Goal: Information Seeking & Learning: Learn about a topic

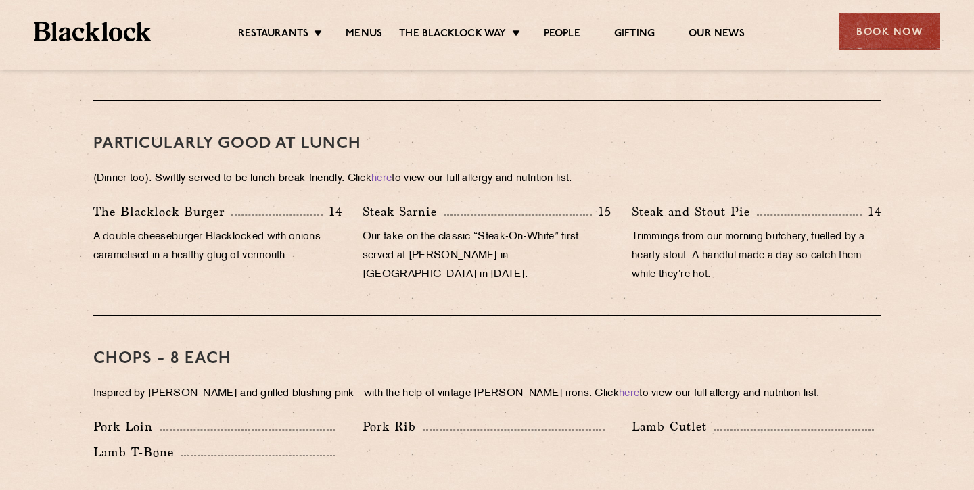
scroll to position [837, 0]
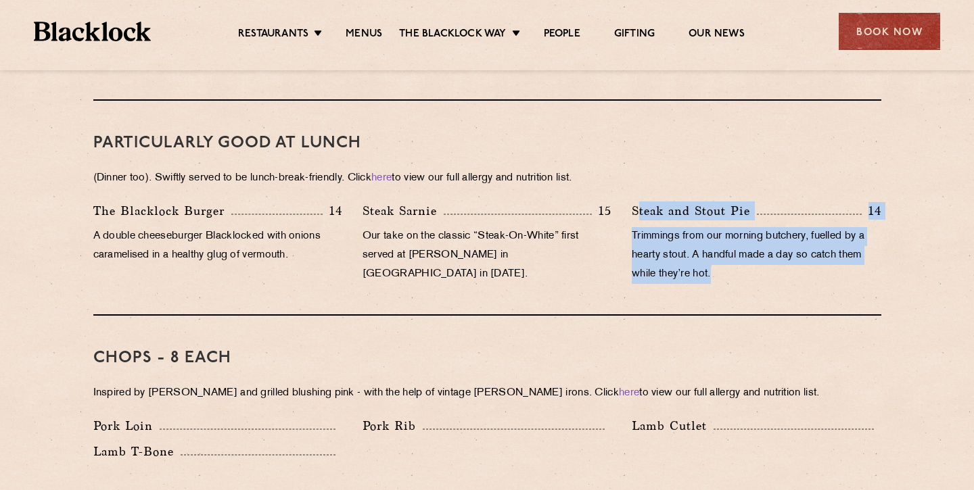
drag, startPoint x: 637, startPoint y: 195, endPoint x: 732, endPoint y: 254, distance: 111.9
click at [732, 254] on div "Steak and [PERSON_NAME] Pie 14 Trimmings from our morning butchery, fuelled by …" at bounding box center [756, 246] width 269 height 89
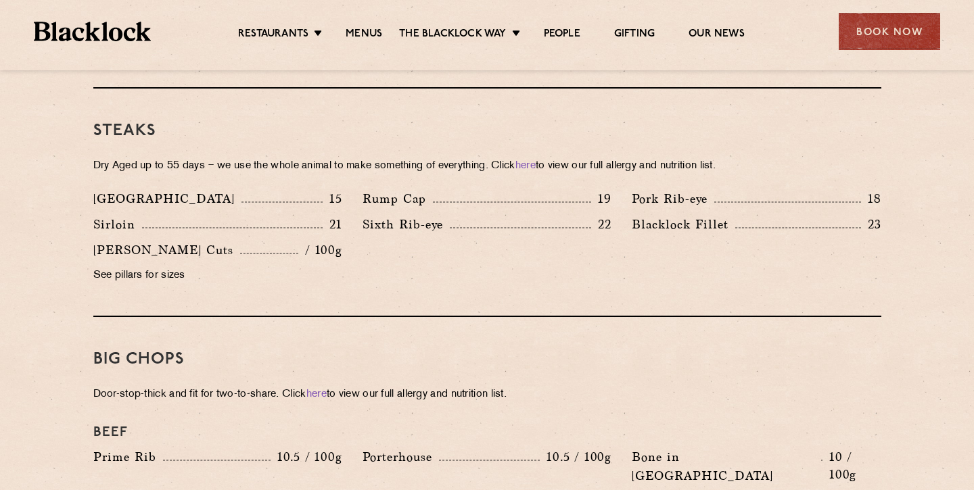
scroll to position [1242, 0]
drag, startPoint x: 634, startPoint y: 206, endPoint x: 916, endPoint y: 212, distance: 282.2
click at [916, 212] on section "Pre Chop Bites [PERSON_NAME] Potted Meats & Kimchi 2 Egg & Anchovy 2 Cheese & P…" at bounding box center [487, 412] width 974 height 1947
click at [691, 265] on div "Denver 15 Rump Cap 19 Pork Rib-eye 18 Sirloin 21 Sixth Rib-eye 22 [PERSON_NAME]…" at bounding box center [487, 240] width 808 height 103
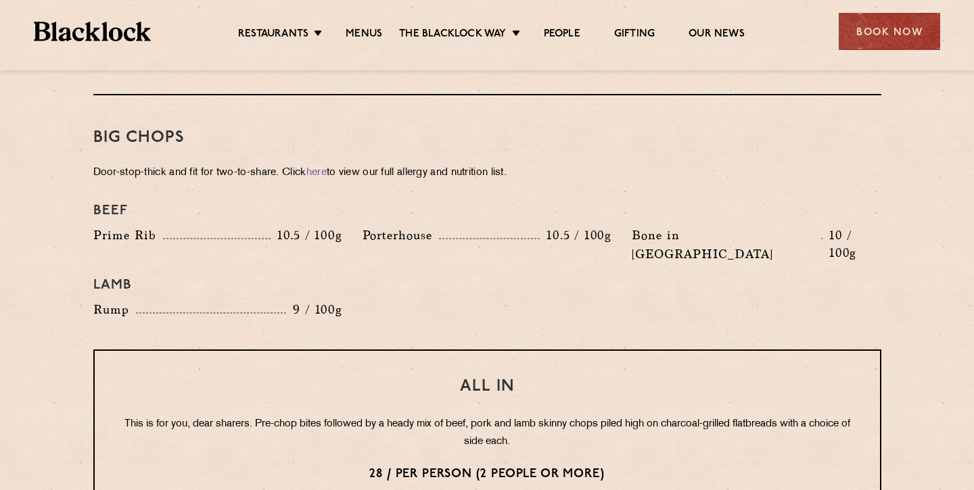
scroll to position [1467, 0]
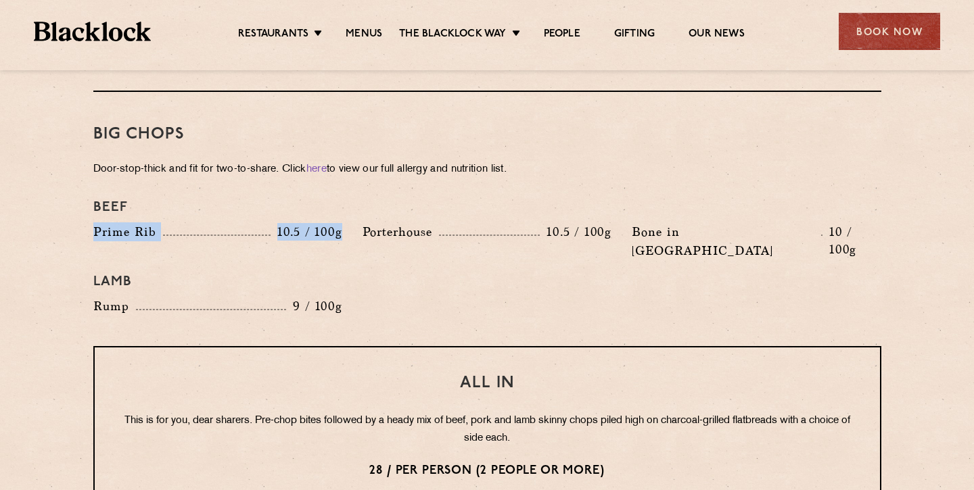
drag, startPoint x: 91, startPoint y: 216, endPoint x: 335, endPoint y: 221, distance: 244.3
click at [336, 223] on div "Prime Rib 10.5 / 100g" at bounding box center [217, 245] width 269 height 45
click at [366, 274] on h4 "Lamb" at bounding box center [487, 282] width 788 height 16
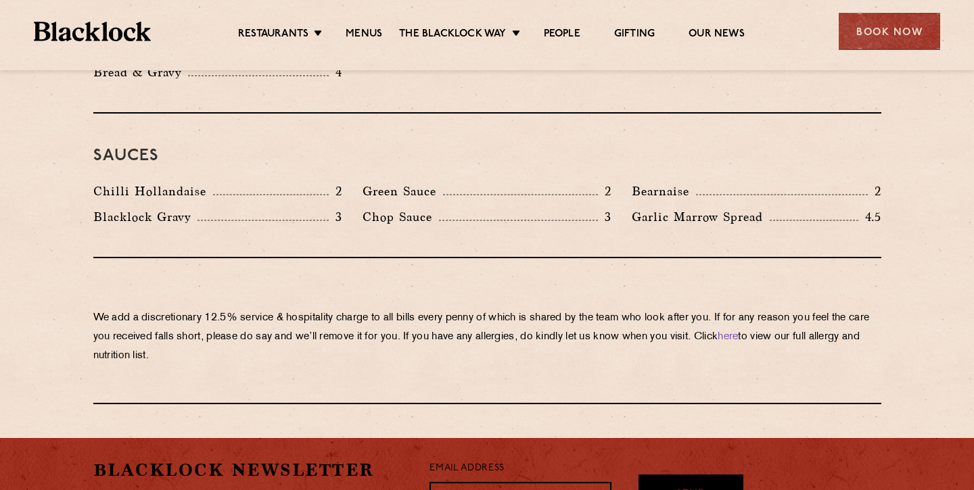
scroll to position [2065, 0]
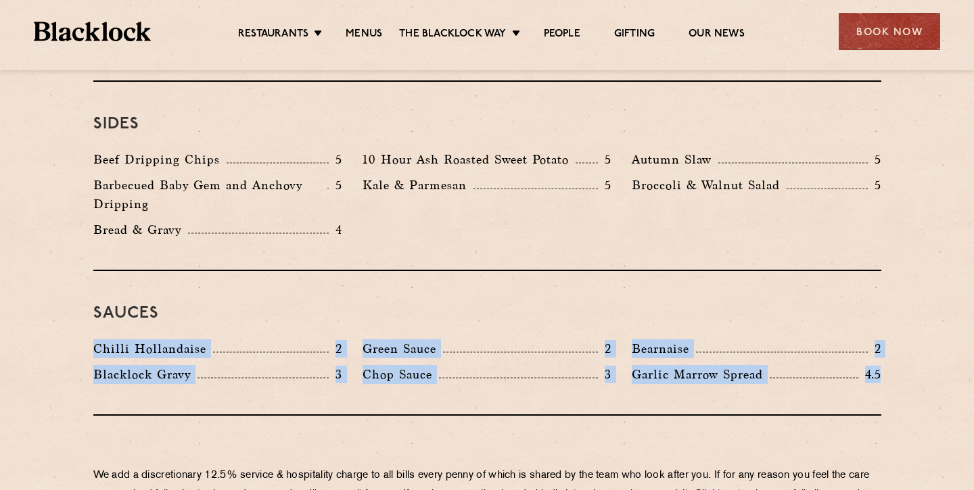
drag, startPoint x: 93, startPoint y: 305, endPoint x: 912, endPoint y: 336, distance: 819.8
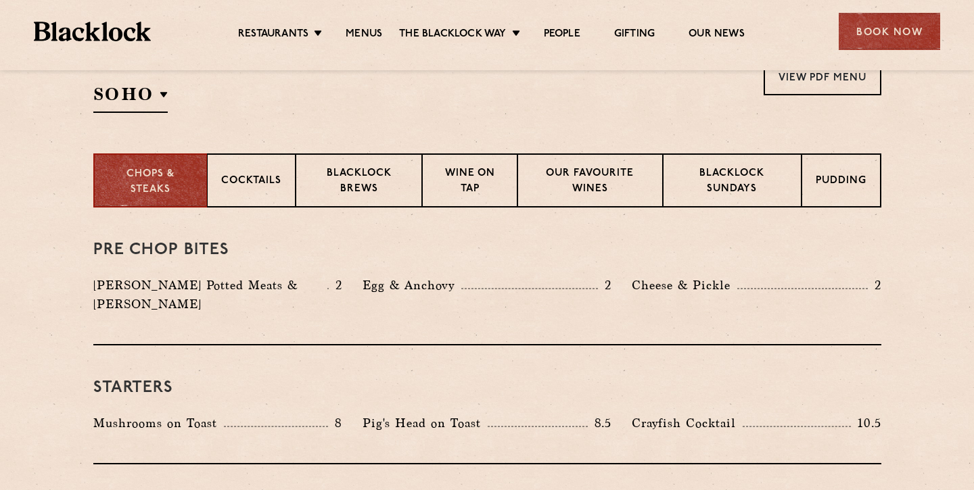
scroll to position [463, 0]
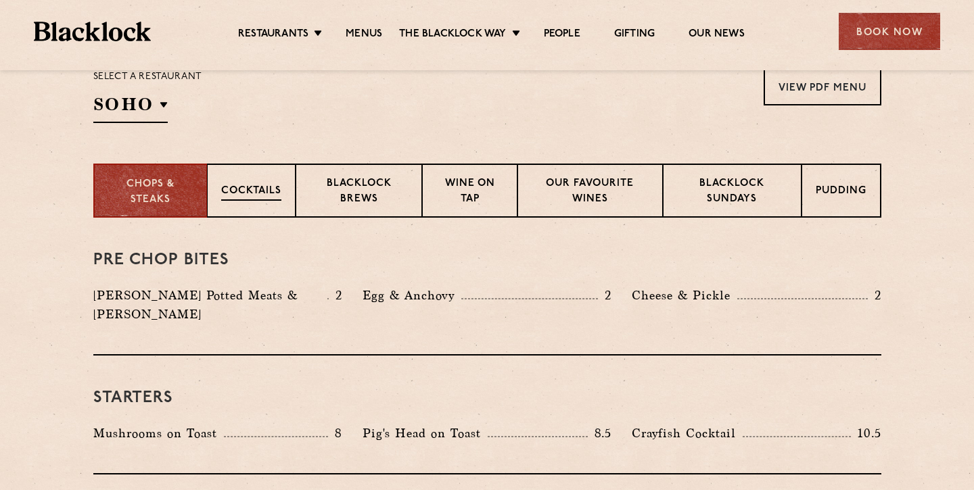
click at [265, 187] on p "Cocktails" at bounding box center [251, 192] width 60 height 17
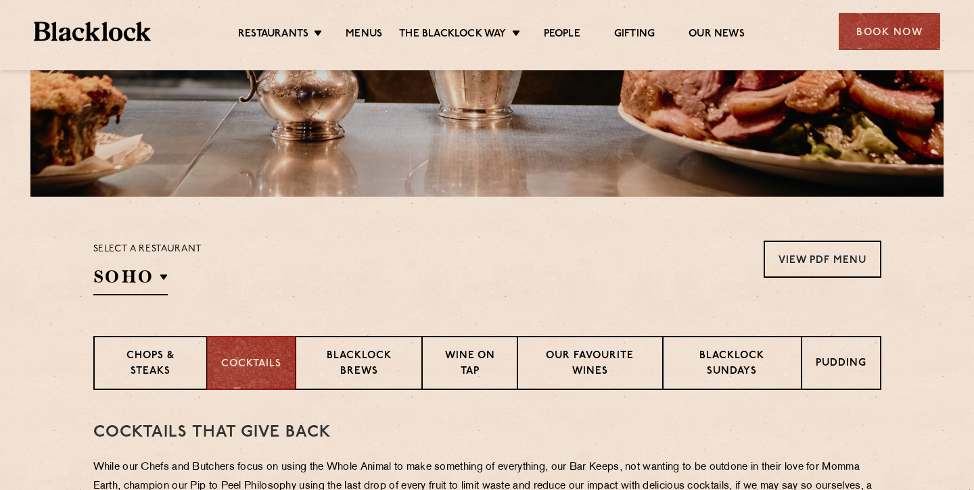
scroll to position [287, 0]
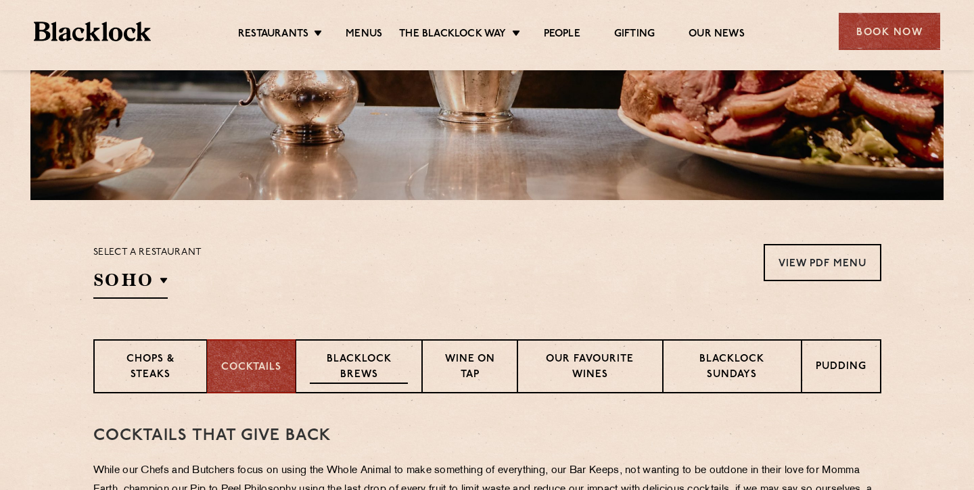
click at [365, 381] on p "Blacklock Brews" at bounding box center [359, 368] width 99 height 32
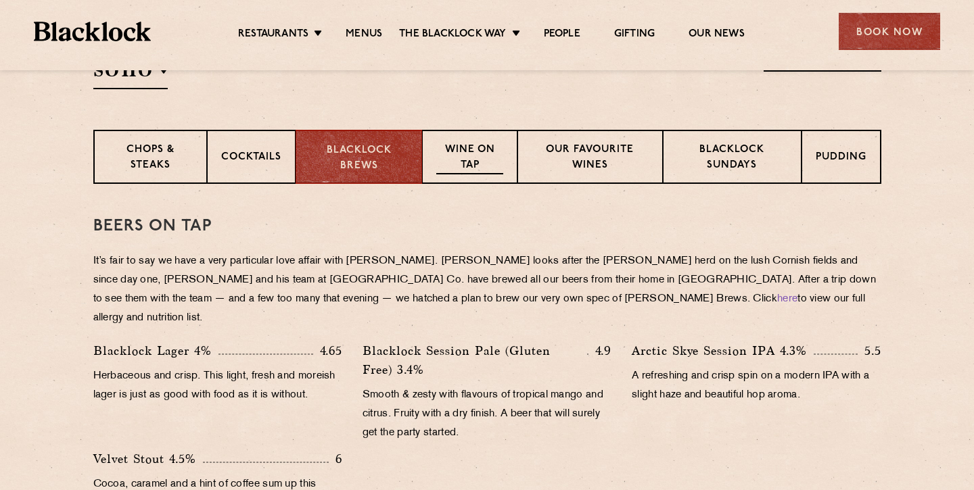
scroll to position [497, 0]
click at [474, 168] on p "Wine on Tap" at bounding box center [469, 158] width 66 height 32
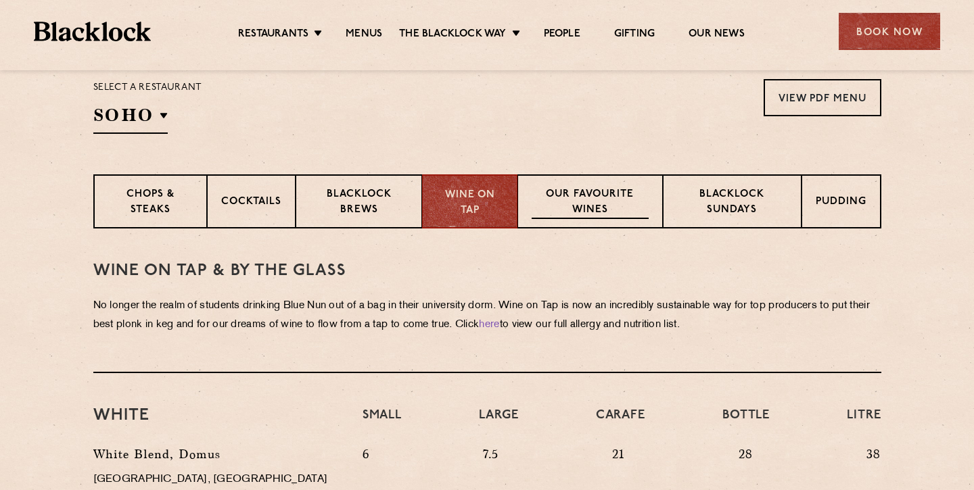
scroll to position [440, 0]
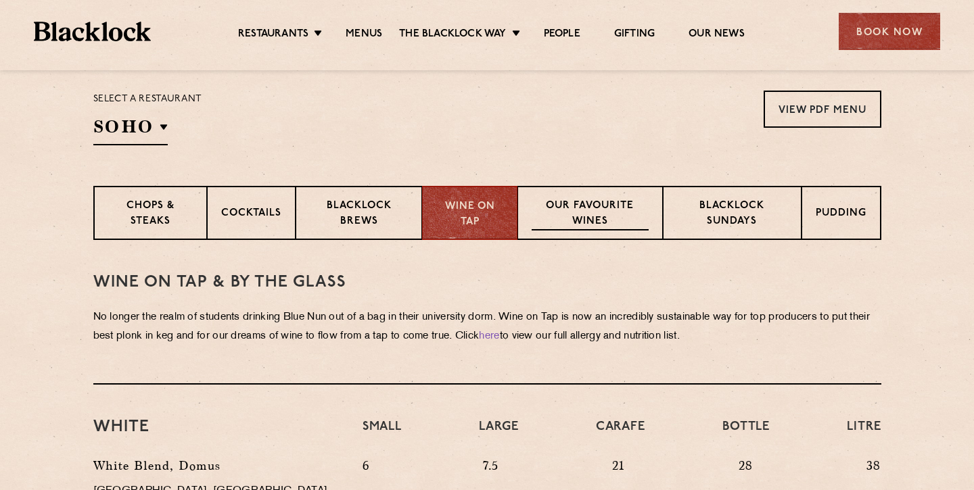
click at [593, 204] on p "Our favourite wines" at bounding box center [590, 215] width 117 height 32
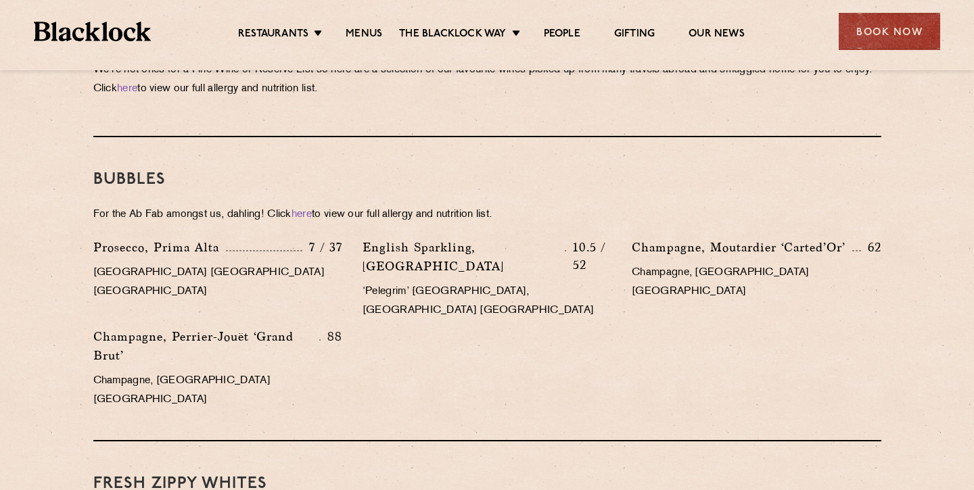
scroll to position [695, 0]
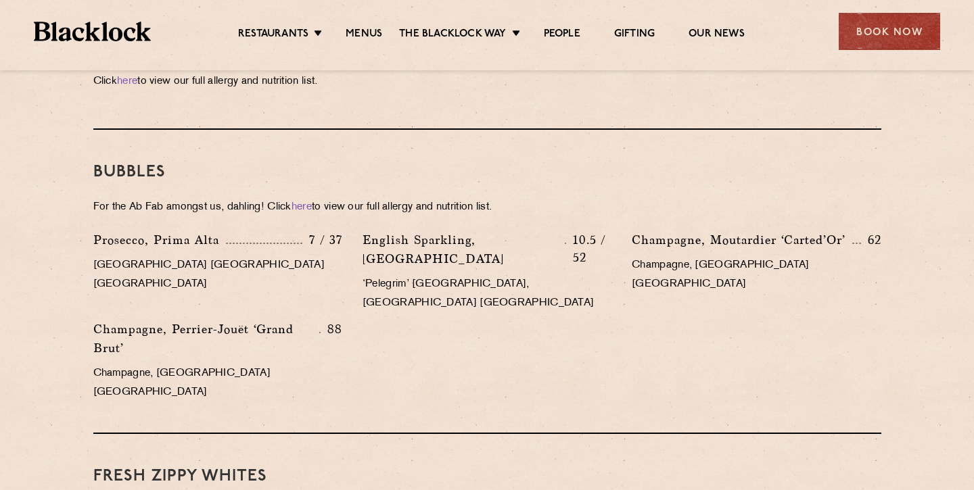
click at [336, 321] on p "88" at bounding box center [332, 330] width 22 height 18
click at [336, 320] on div "Champagne, Perrier-Jouët ‘Grand Brut’ 88" at bounding box center [217, 339] width 249 height 38
click at [338, 321] on p "88" at bounding box center [332, 330] width 22 height 18
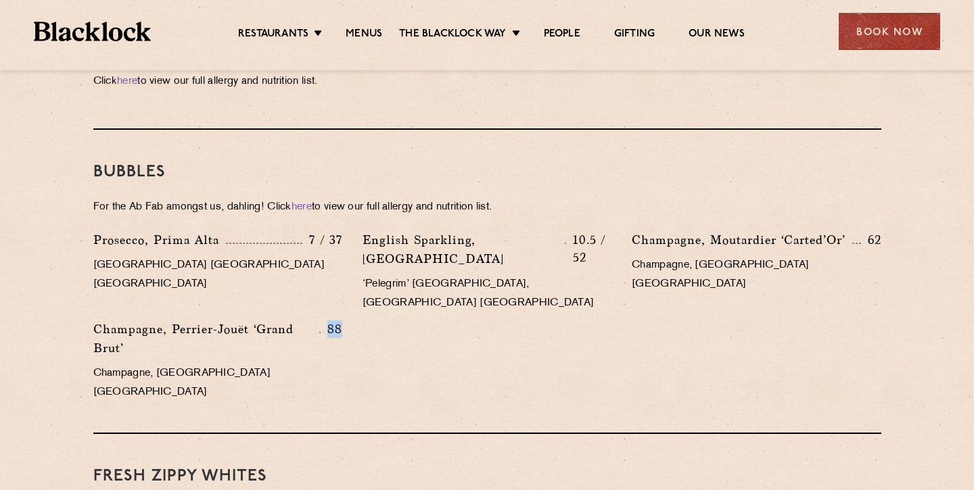
click at [338, 321] on p "88" at bounding box center [332, 330] width 22 height 18
click at [348, 320] on div "Champagne, Perrier-Jouët ‘Grand Brut’ 88 Champagne, [GEOGRAPHIC_DATA] [GEOGRAPH…" at bounding box center [217, 364] width 269 height 89
click at [334, 321] on p "88" at bounding box center [332, 330] width 22 height 18
click at [349, 320] on div "Champagne, Perrier-Jouët ‘Grand Brut’ 88 Champagne, [GEOGRAPHIC_DATA] [GEOGRAPH…" at bounding box center [217, 364] width 269 height 89
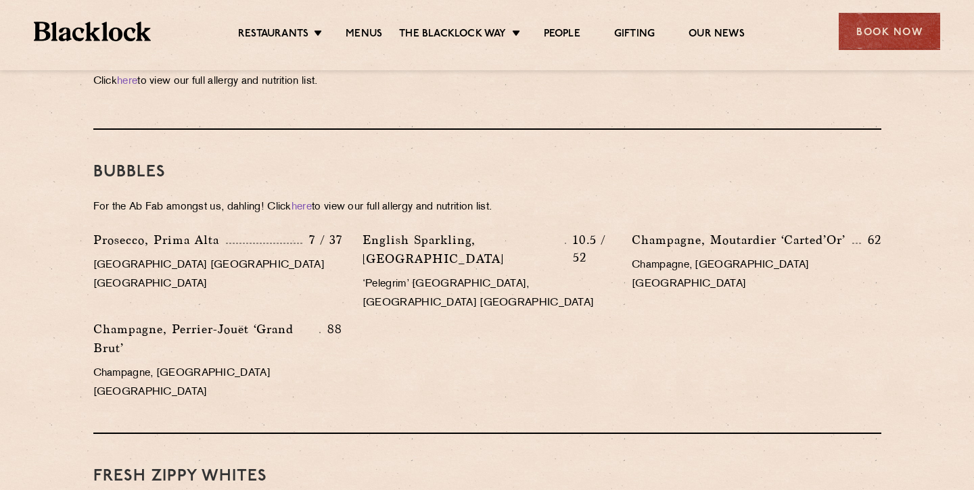
click at [332, 321] on p "88" at bounding box center [332, 330] width 22 height 18
click at [349, 320] on div "Champagne, Perrier-Jouët ‘Grand Brut’ 88 Champagne, [GEOGRAPHIC_DATA] [GEOGRAPH…" at bounding box center [217, 364] width 269 height 89
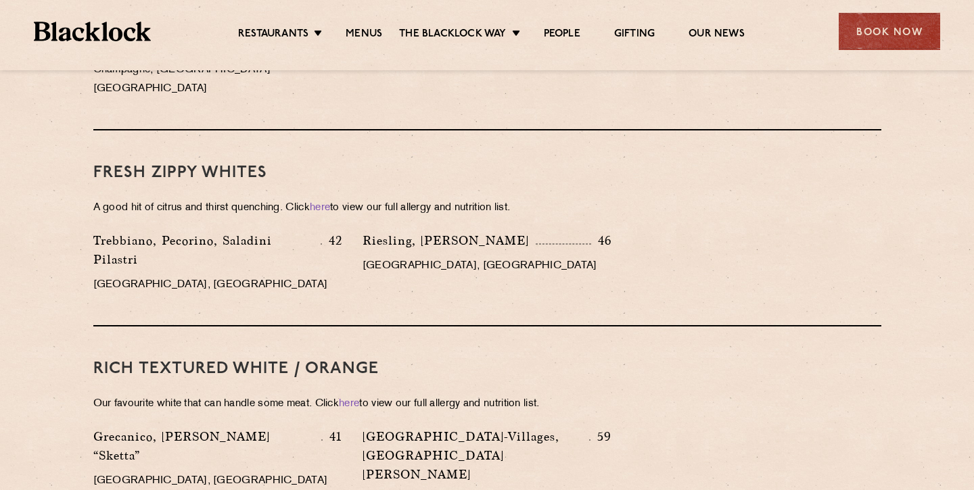
scroll to position [1000, 0]
drag, startPoint x: 93, startPoint y: 117, endPoint x: 321, endPoint y: 106, distance: 228.3
click at [321, 130] on div "FRESH ZIPPY WHITES A good hit of citrus and thirst quenching. Click here to vie…" at bounding box center [487, 228] width 788 height 196
click at [329, 164] on h3 "FRESH ZIPPY WHITES" at bounding box center [487, 173] width 788 height 18
click at [172, 231] on div "Trebbiano, Pecorino, Saladini [STREET_ADDRESS]" at bounding box center [217, 266] width 269 height 70
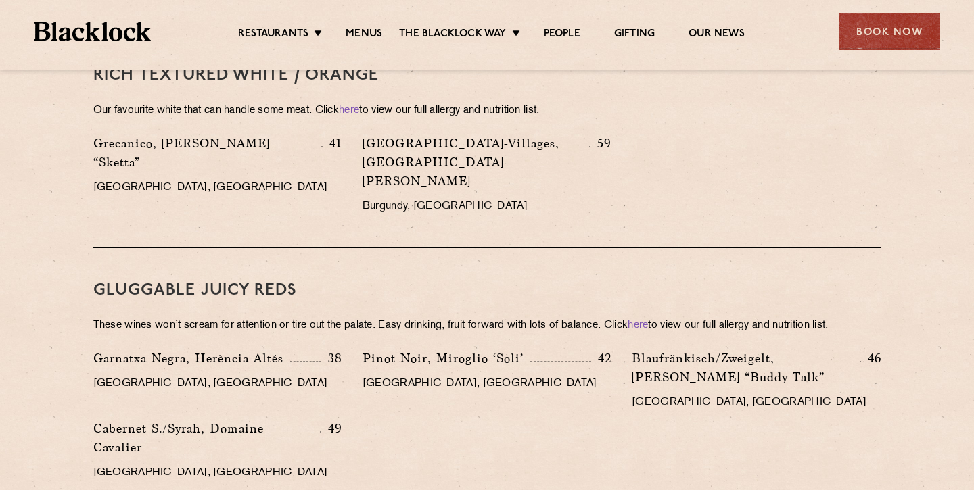
scroll to position [1305, 0]
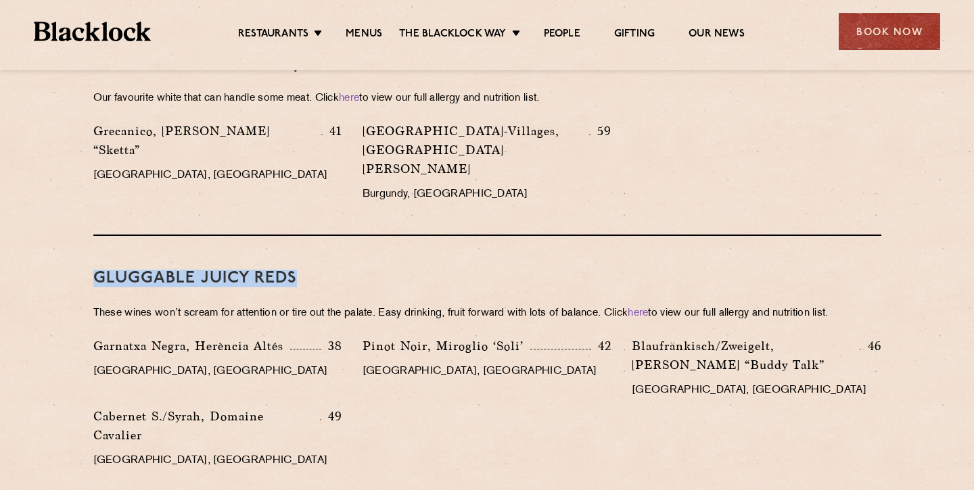
drag, startPoint x: 93, startPoint y: 204, endPoint x: 288, endPoint y: 212, distance: 194.3
click at [289, 236] on div "GLUGGABLE JUICY REDS These wines won’t scream for attention or tire out the pal…" at bounding box center [487, 369] width 788 height 267
click at [313, 236] on div "GLUGGABLE JUICY REDS These wines won’t scream for attention or tire out the pal…" at bounding box center [487, 369] width 788 height 267
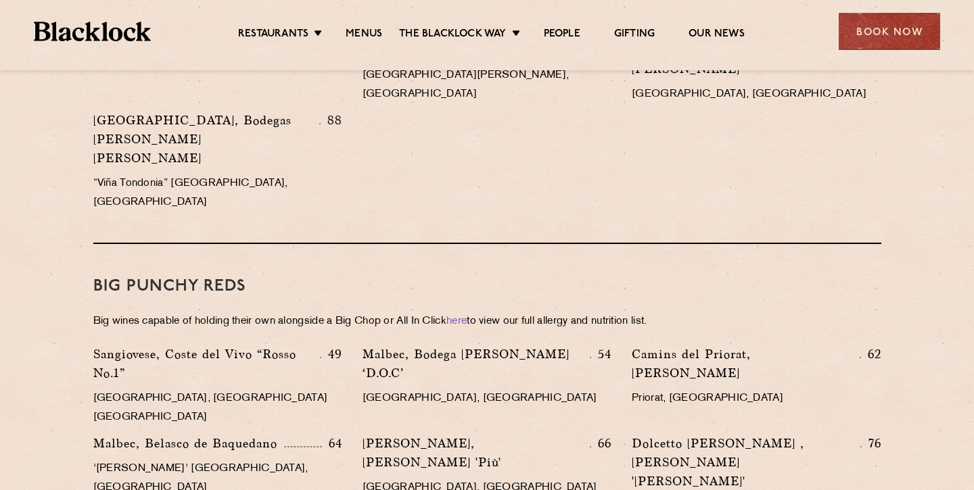
scroll to position [1926, 0]
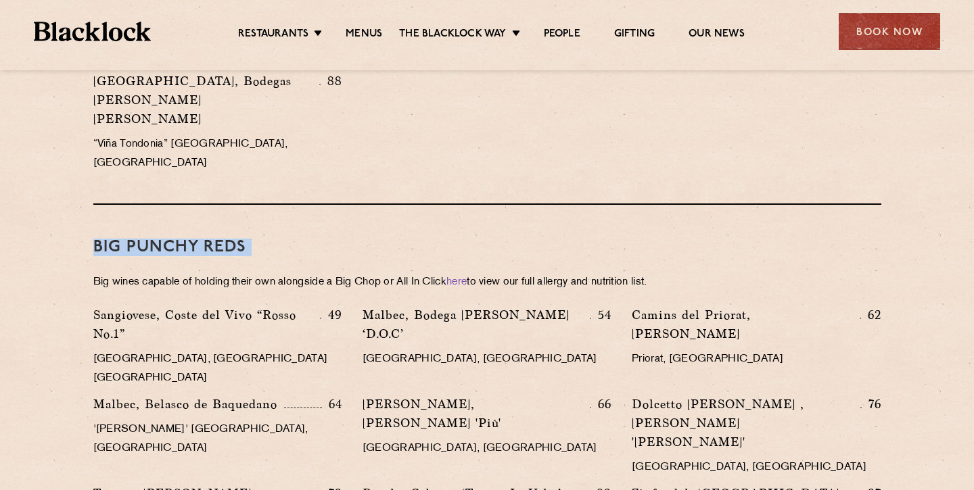
drag, startPoint x: 93, startPoint y: 108, endPoint x: 234, endPoint y: 129, distance: 142.3
click at [237, 205] on div "BIG PUNCHY REDS Big wines capable of holding their own alongside a Big Chop or …" at bounding box center [487, 446] width 788 height 483
click at [251, 205] on div "BIG PUNCHY REDS Big wines capable of holding their own alongside a Big Chop or …" at bounding box center [487, 446] width 788 height 483
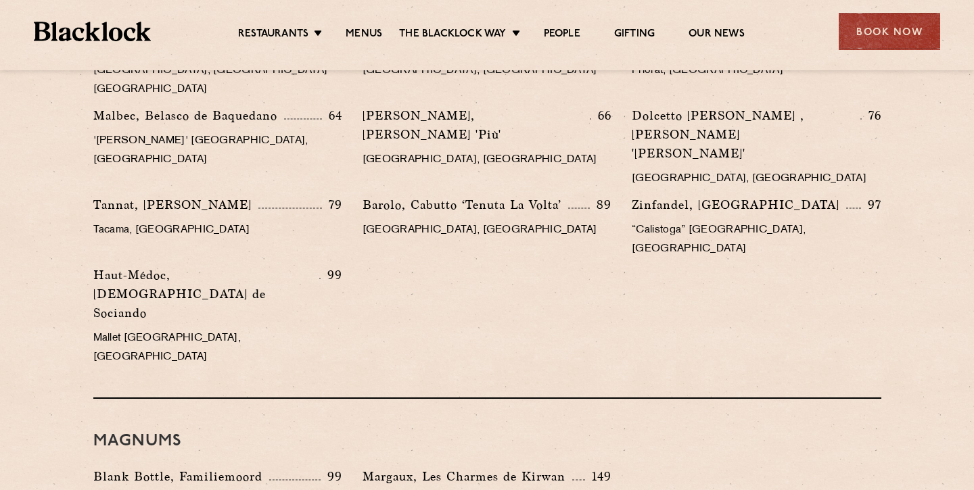
scroll to position [2253, 0]
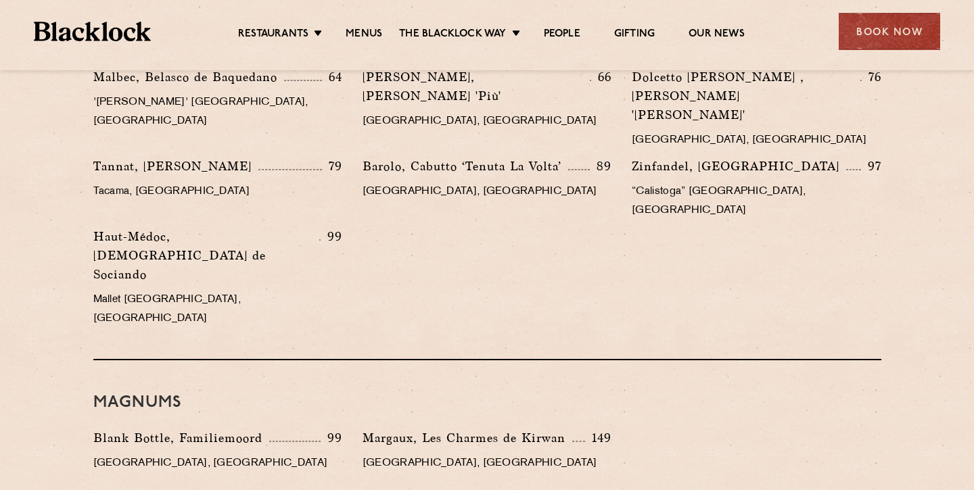
drag, startPoint x: 538, startPoint y: 405, endPoint x: 365, endPoint y: 390, distance: 174.5
drag, startPoint x: 494, startPoint y: 429, endPoint x: 363, endPoint y: 383, distance: 139.1
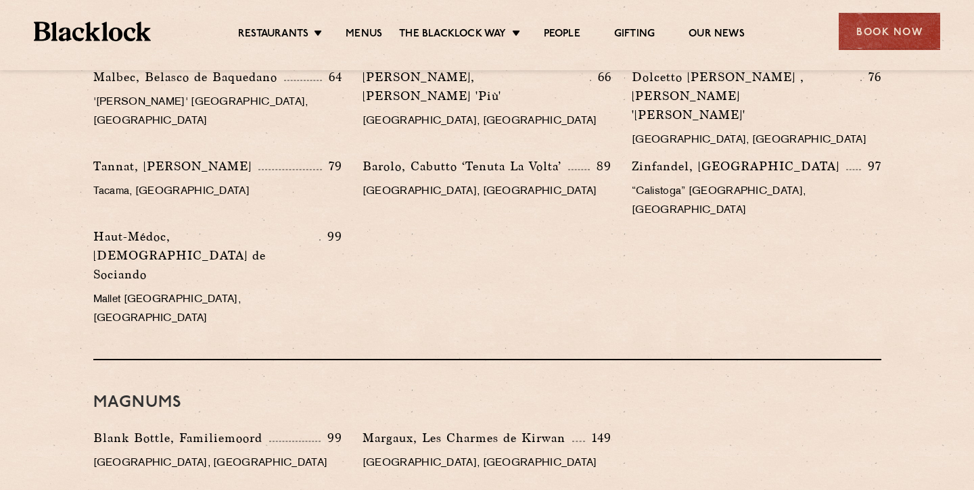
drag, startPoint x: 483, startPoint y: 434, endPoint x: 368, endPoint y: 386, distance: 124.6
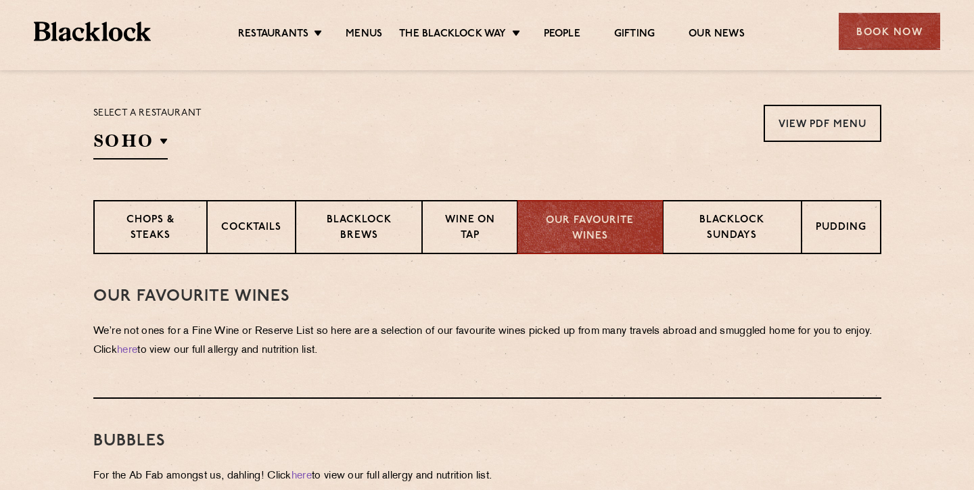
scroll to position [402, 0]
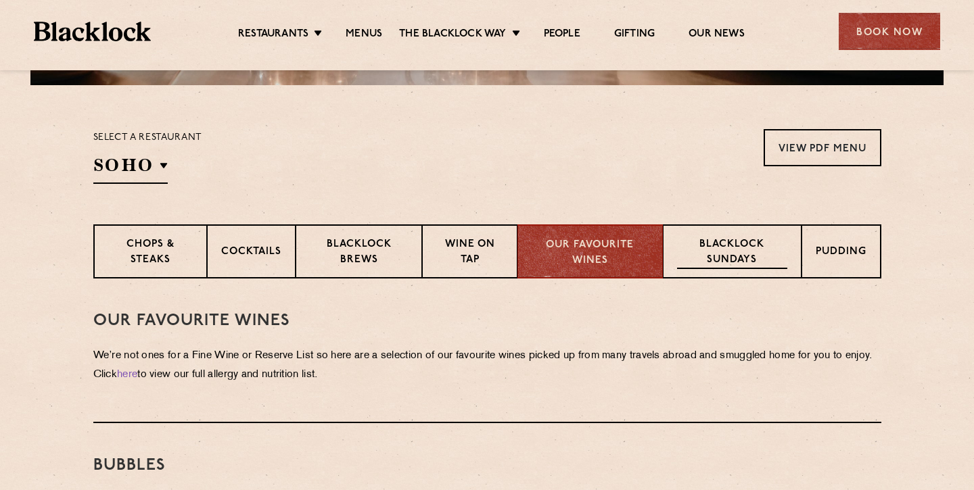
click at [769, 255] on p "Blacklock Sundays" at bounding box center [732, 253] width 110 height 32
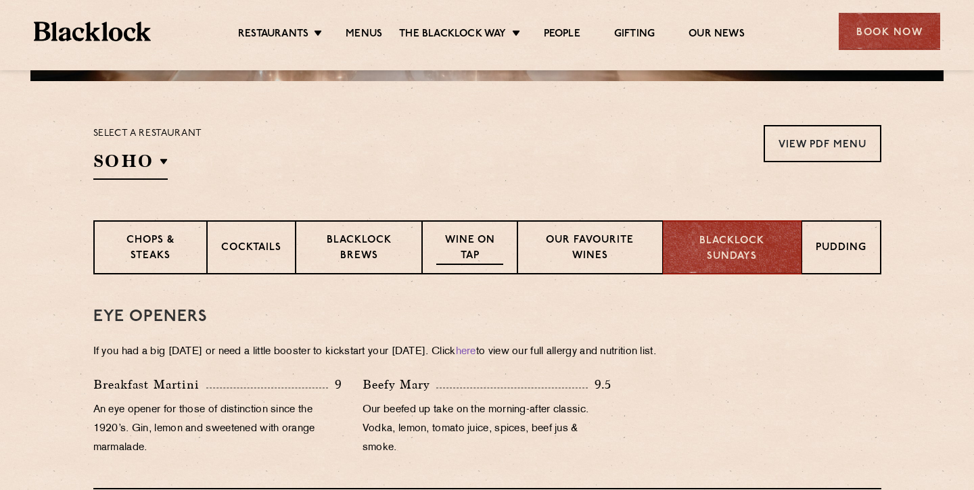
scroll to position [407, 0]
click at [822, 247] on p "Pudding" at bounding box center [842, 248] width 51 height 17
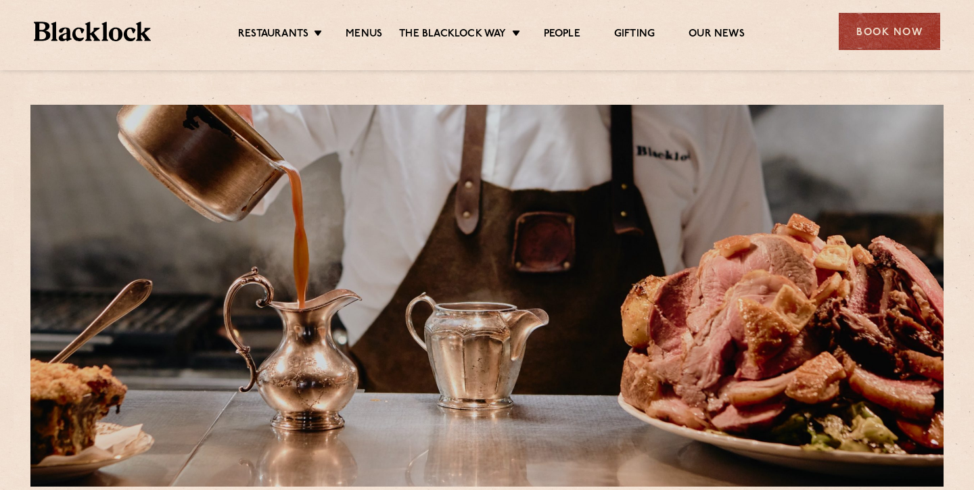
scroll to position [0, 0]
